Goal: Check status: Check status

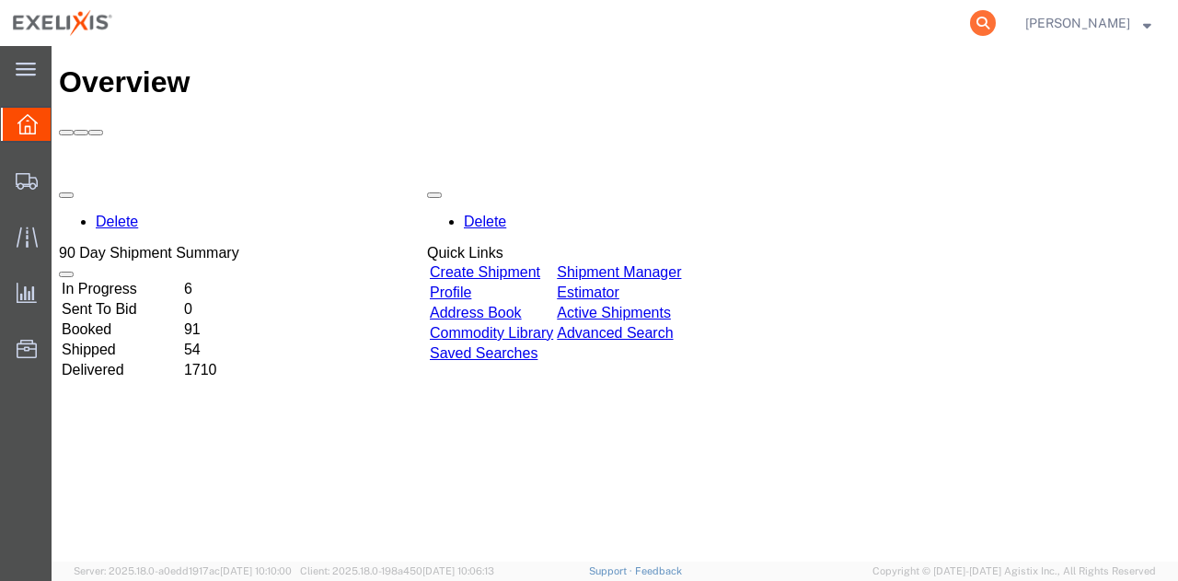
click at [996, 25] on icon at bounding box center [983, 23] width 26 height 26
click at [827, 27] on input "search" at bounding box center [691, 23] width 560 height 44
paste input "S1080137"
type input "S1080137"
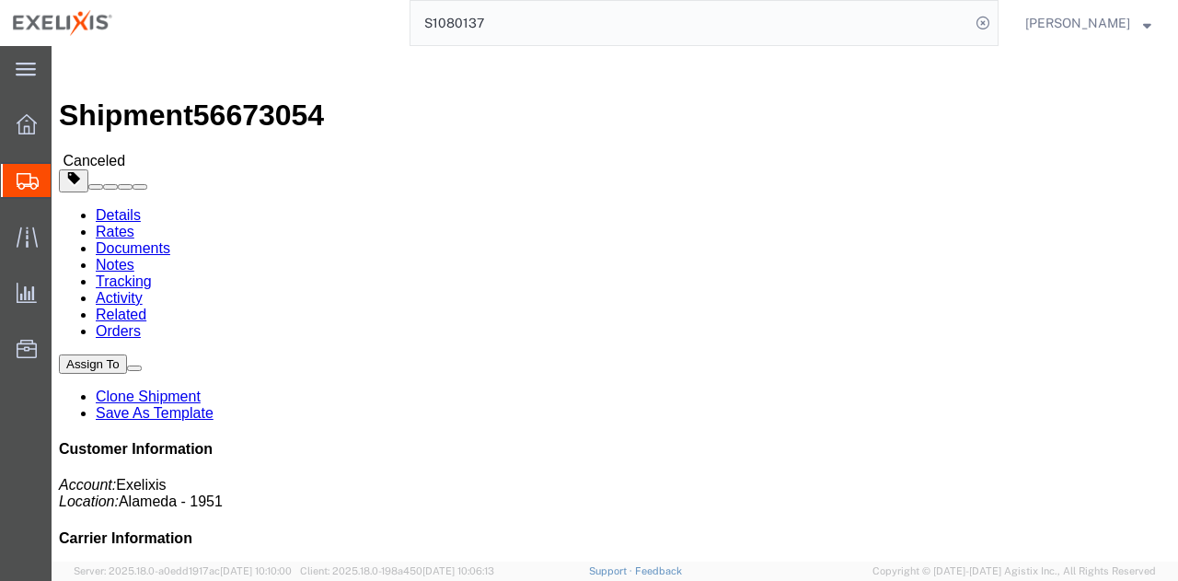
click b "S1080137"
